Goal: Transaction & Acquisition: Purchase product/service

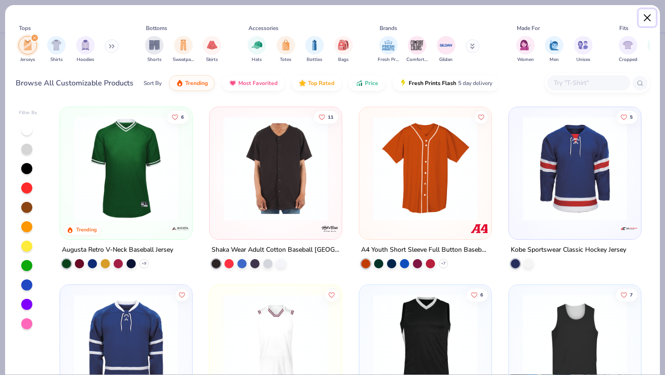
click at [647, 16] on button "Close" at bounding box center [648, 18] width 18 height 18
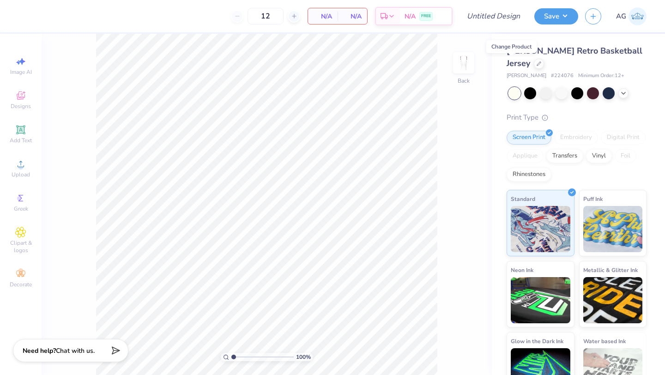
click at [636, 16] on img at bounding box center [638, 16] width 18 height 18
click at [551, 75] on span "# 224076" at bounding box center [562, 76] width 23 height 8
copy span "224076"
click at [537, 62] on icon at bounding box center [539, 63] width 5 height 5
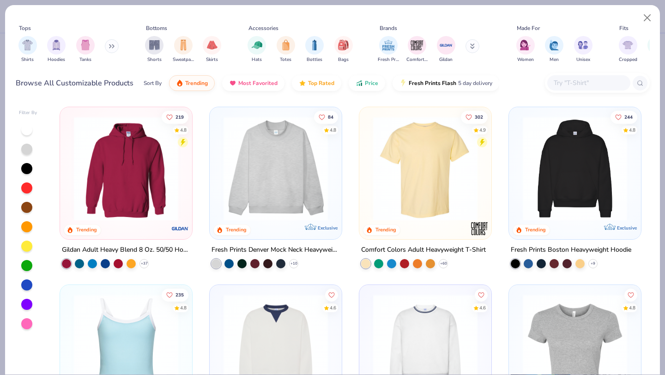
click at [110, 43] on button at bounding box center [112, 46] width 14 height 14
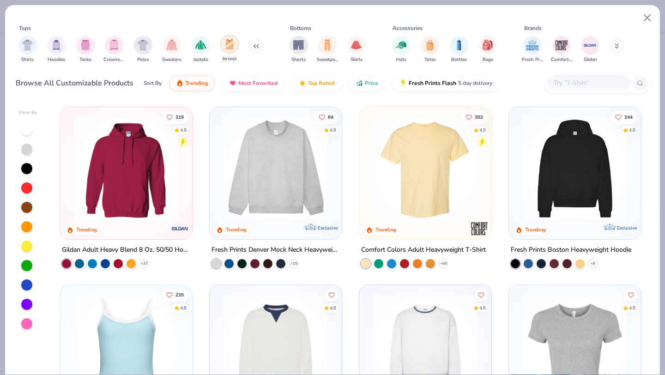
click at [233, 51] on div "filter for Jerseys" at bounding box center [229, 44] width 18 height 18
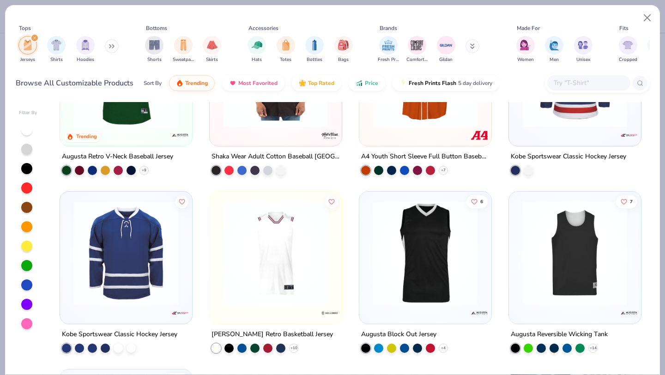
scroll to position [96, 0]
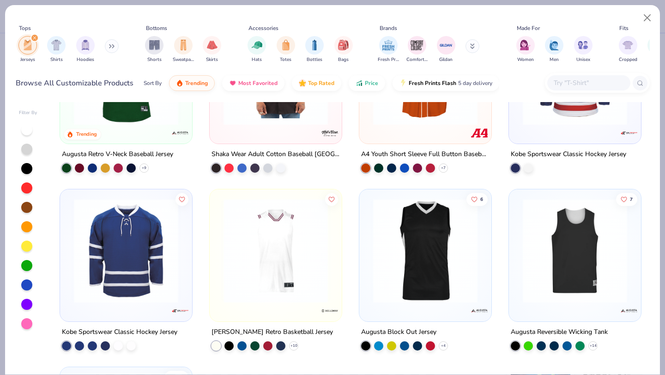
click at [427, 253] on img at bounding box center [426, 251] width 114 height 104
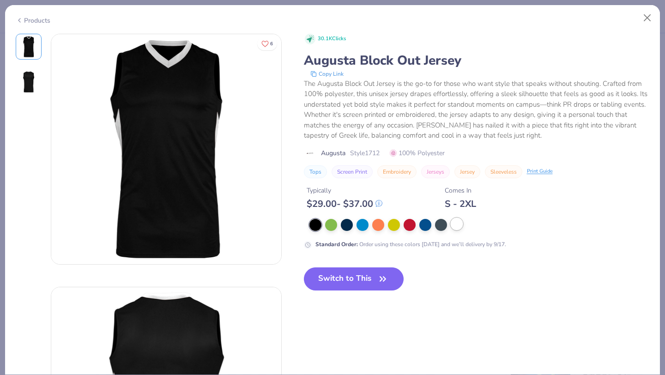
click at [456, 225] on div at bounding box center [457, 224] width 12 height 12
